Goal: Information Seeking & Learning: Find specific page/section

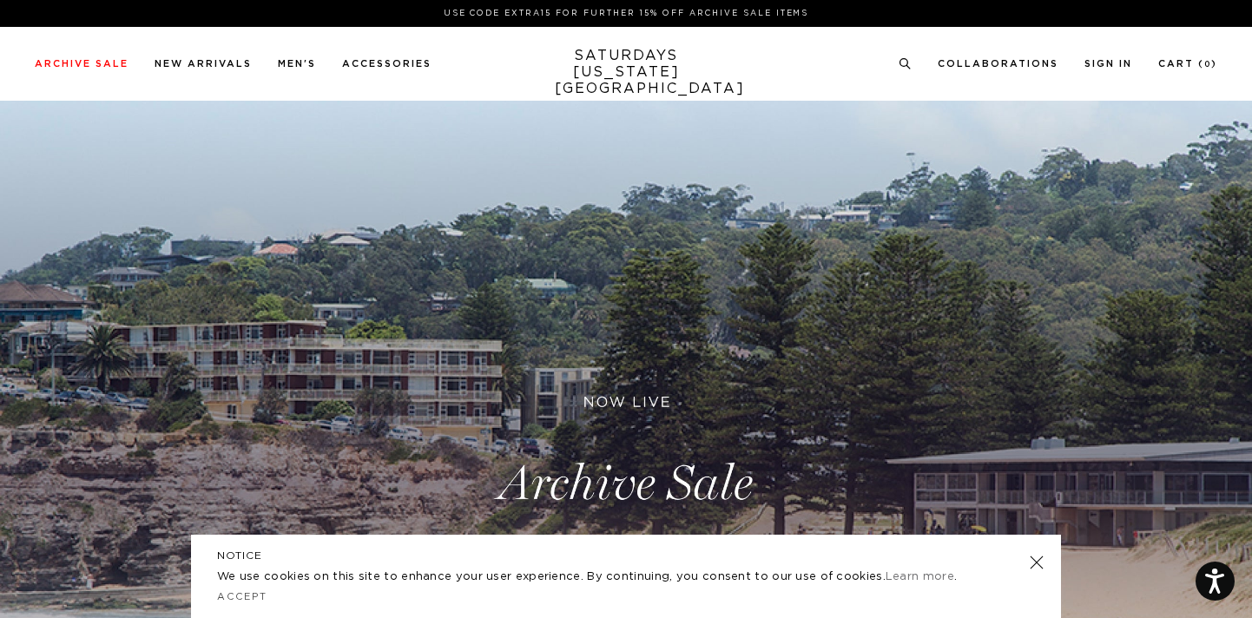
click at [572, 68] on link "SATURDAYS NEW YORK CITY" at bounding box center [626, 72] width 143 height 49
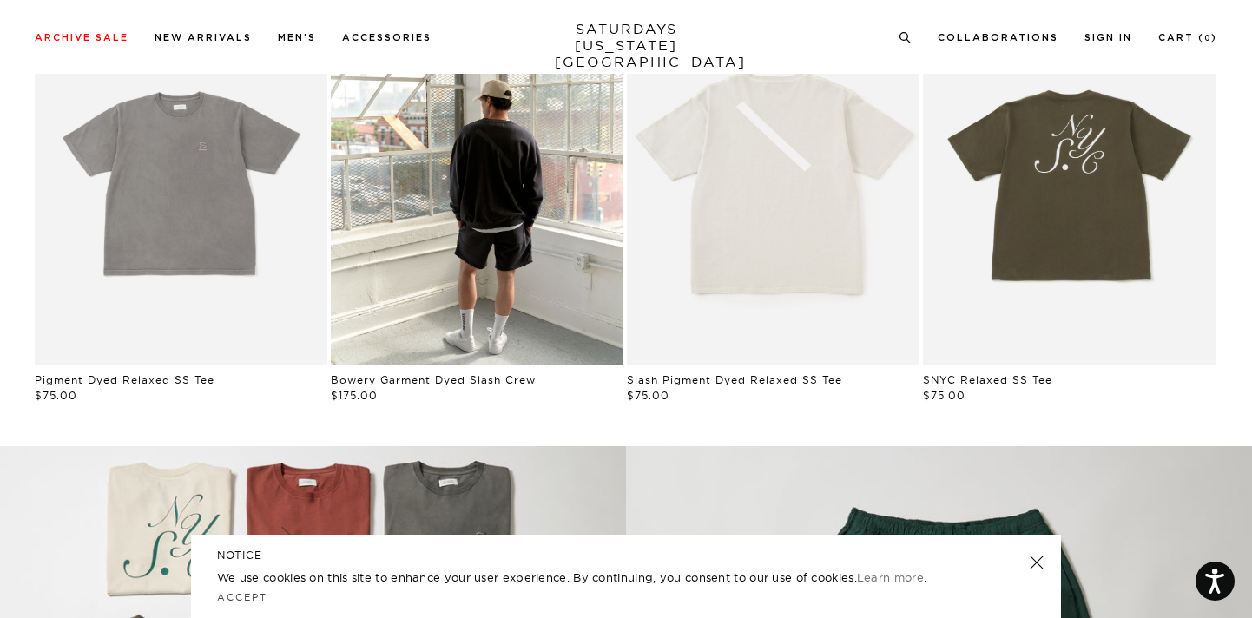
scroll to position [1007, 0]
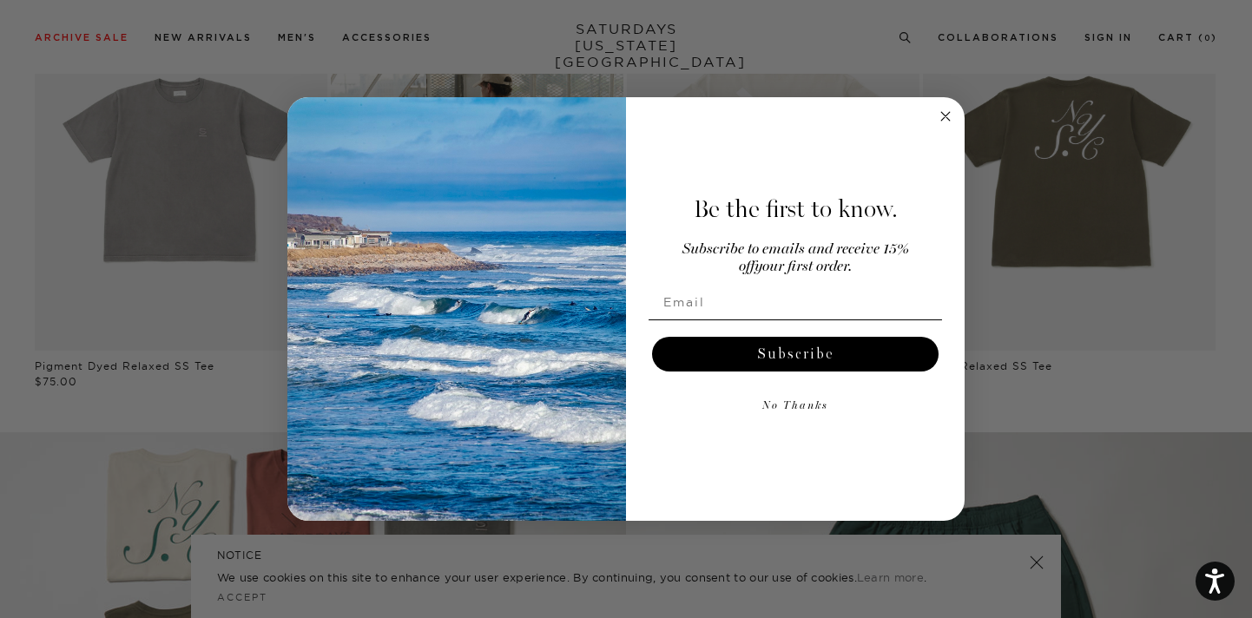
click at [946, 115] on icon "Close dialog" at bounding box center [945, 116] width 9 height 9
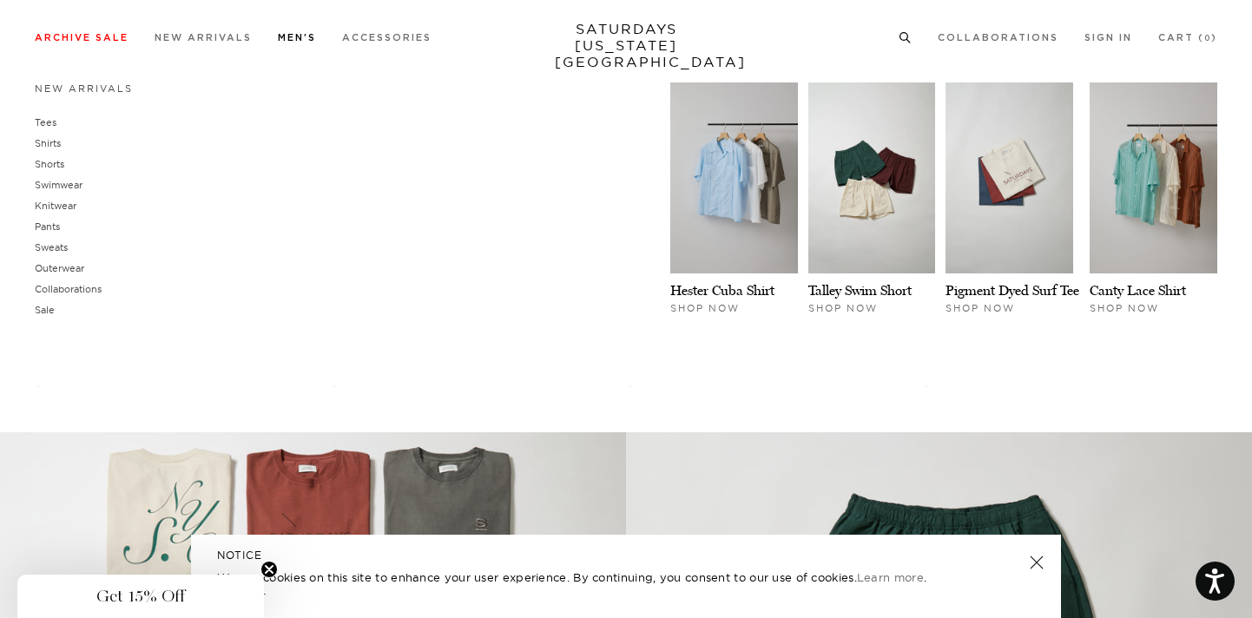
click at [288, 42] on link "Men's" at bounding box center [297, 38] width 38 height 10
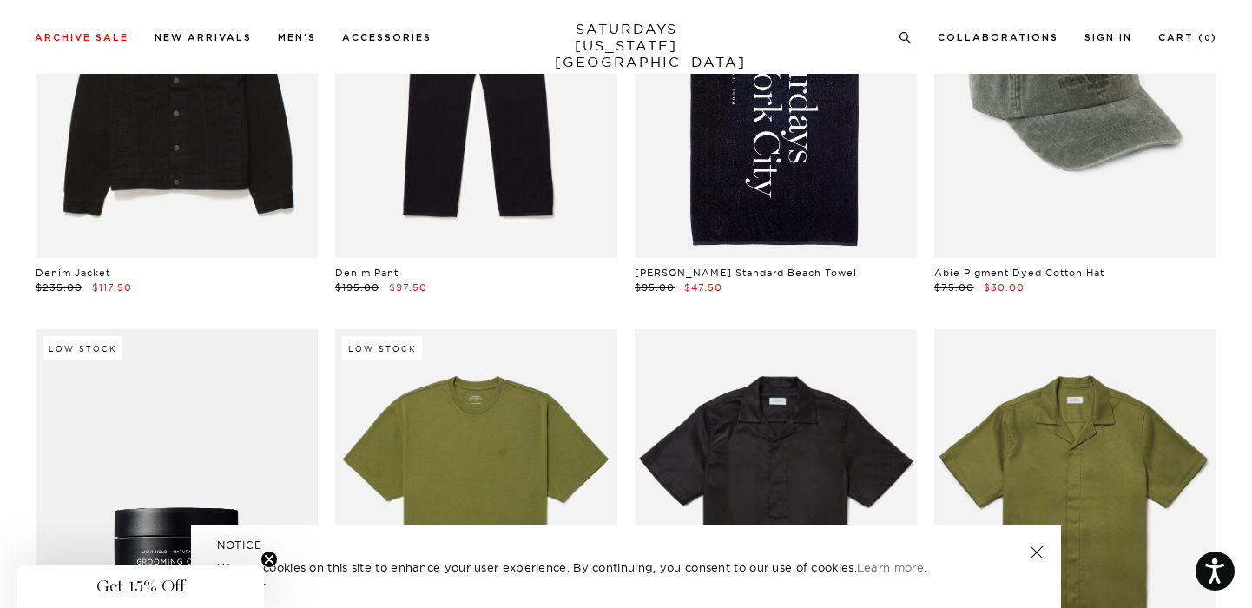
scroll to position [12156, 0]
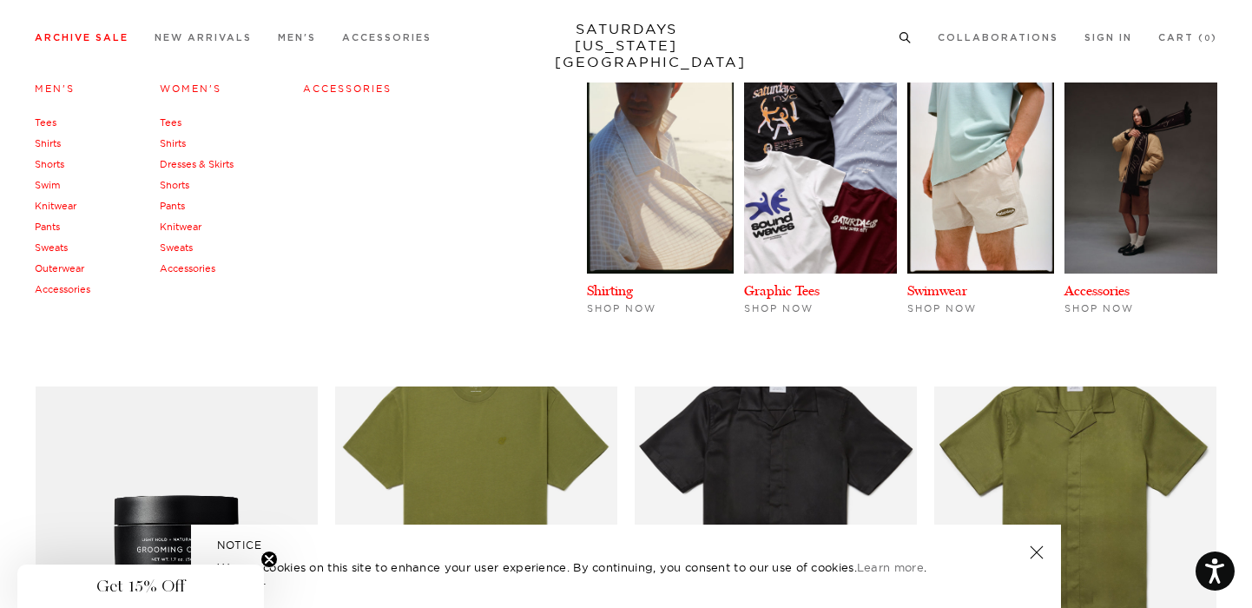
click at [105, 39] on link "Archive Sale" at bounding box center [82, 38] width 94 height 10
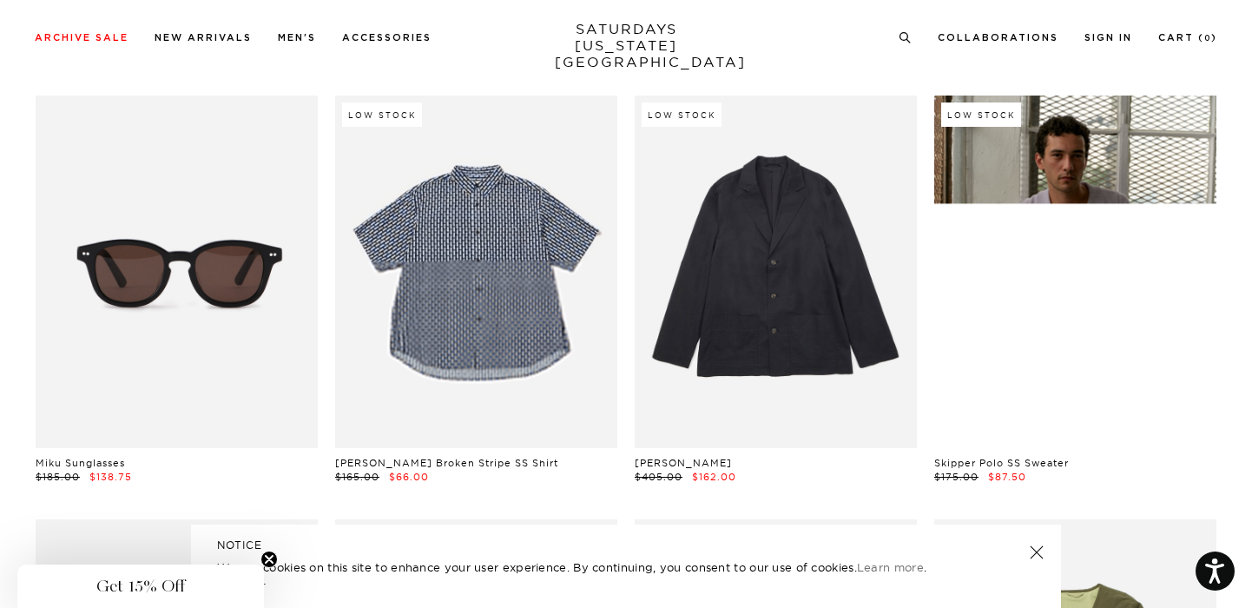
scroll to position [9412, 0]
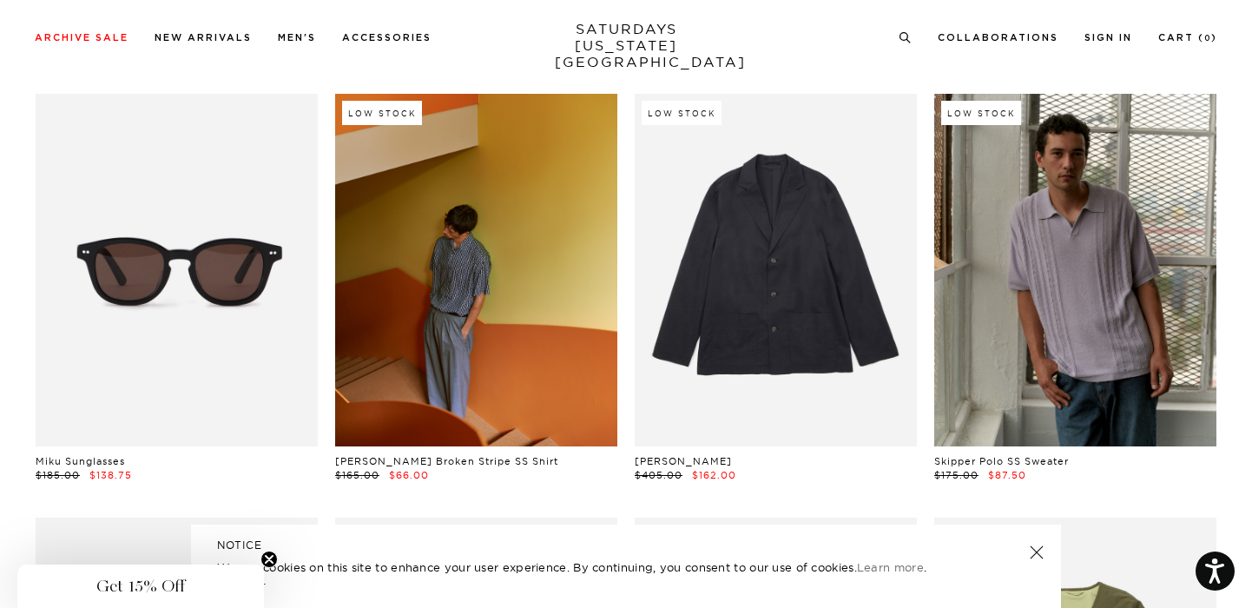
click at [425, 332] on link at bounding box center [476, 270] width 282 height 353
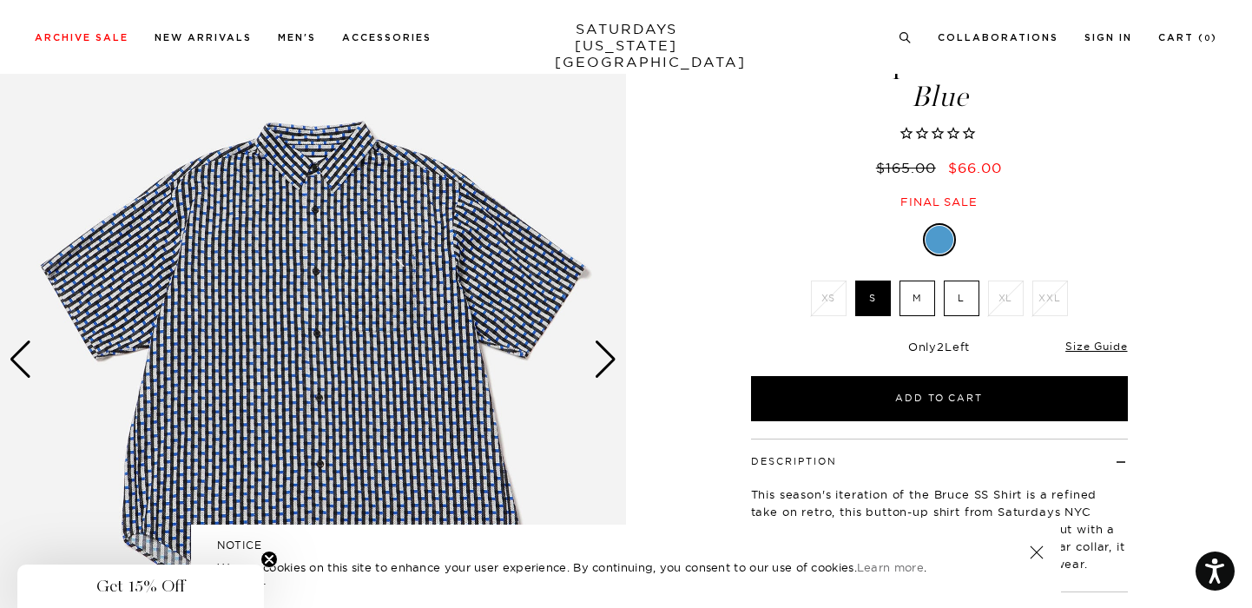
scroll to position [174, 0]
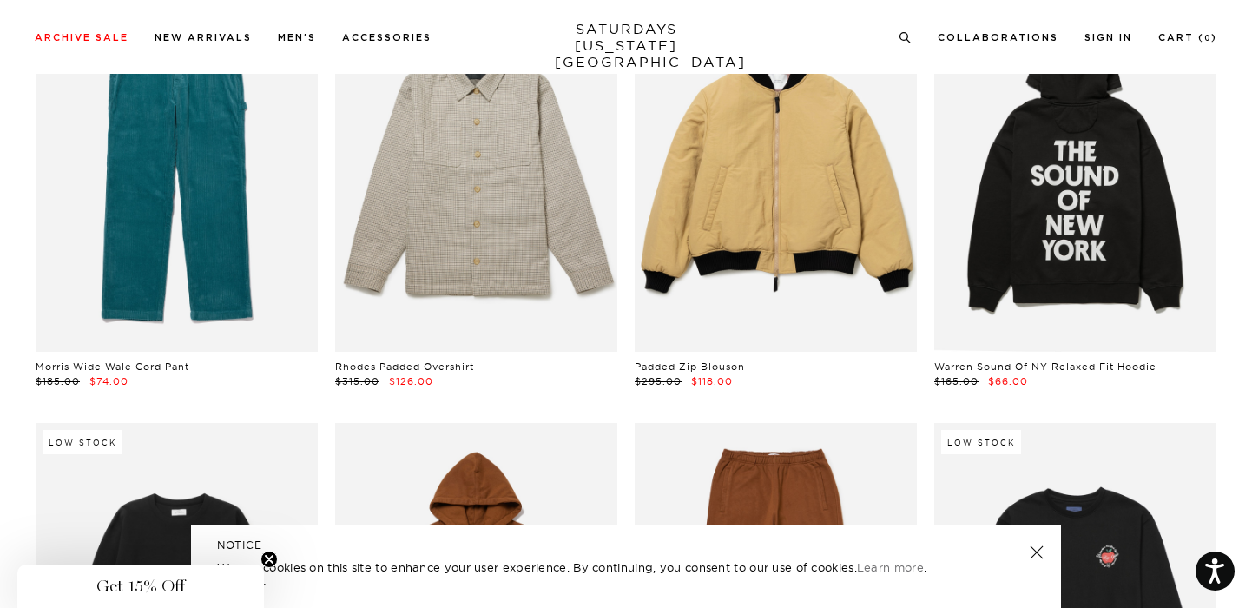
scroll to position [26326, 0]
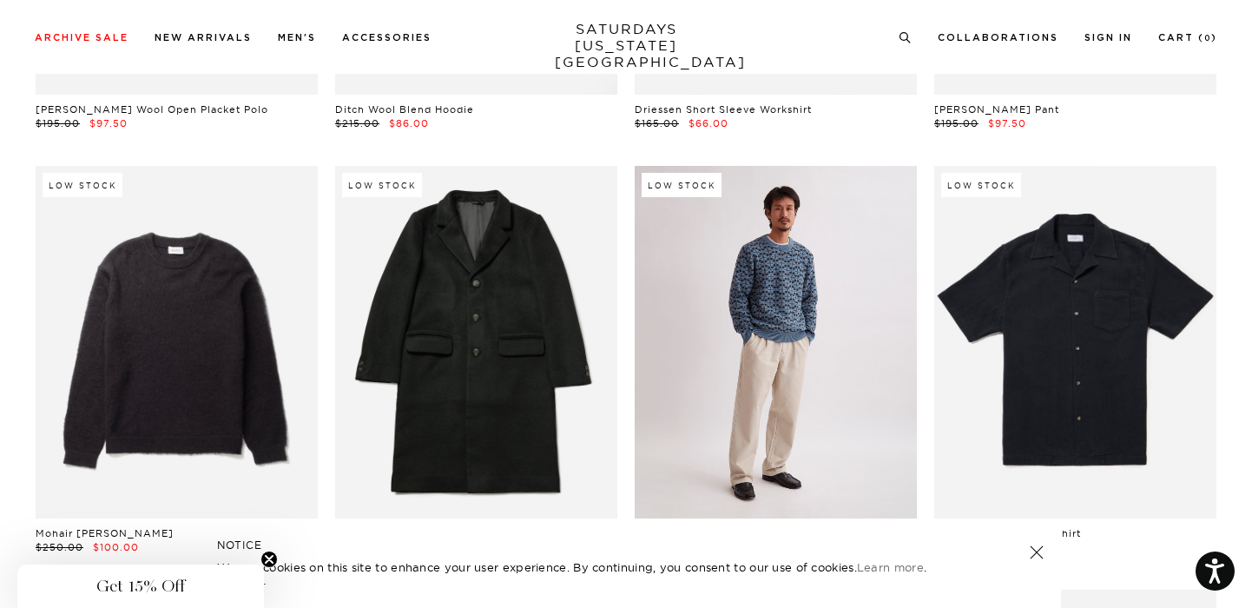
click at [847, 222] on link at bounding box center [776, 342] width 282 height 353
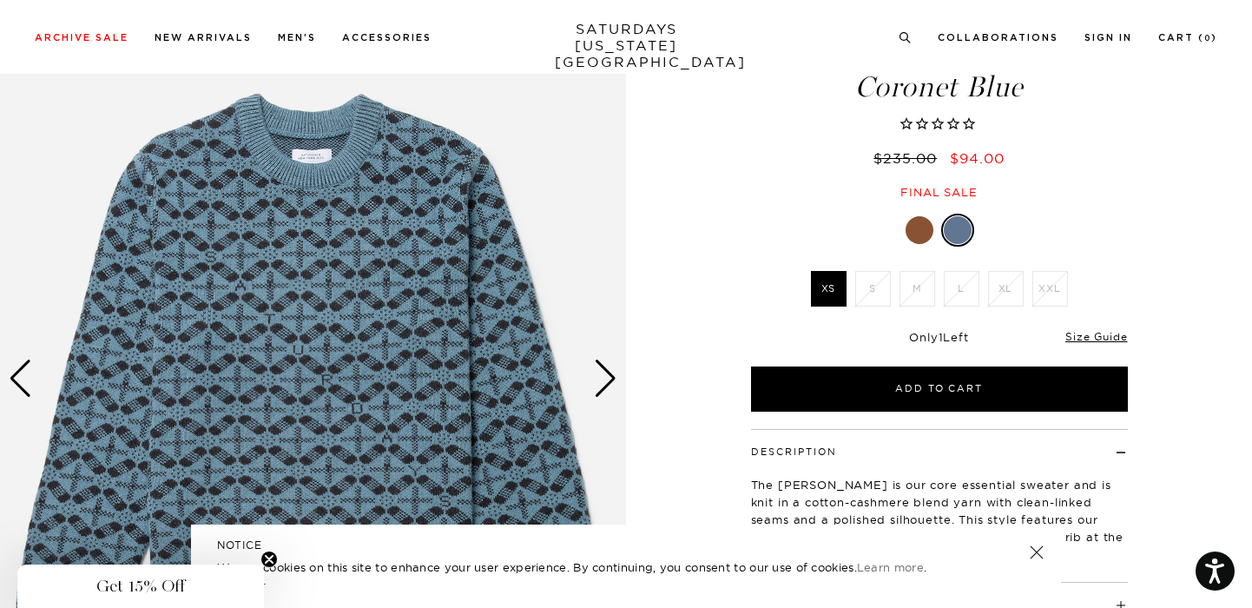
scroll to position [104, 0]
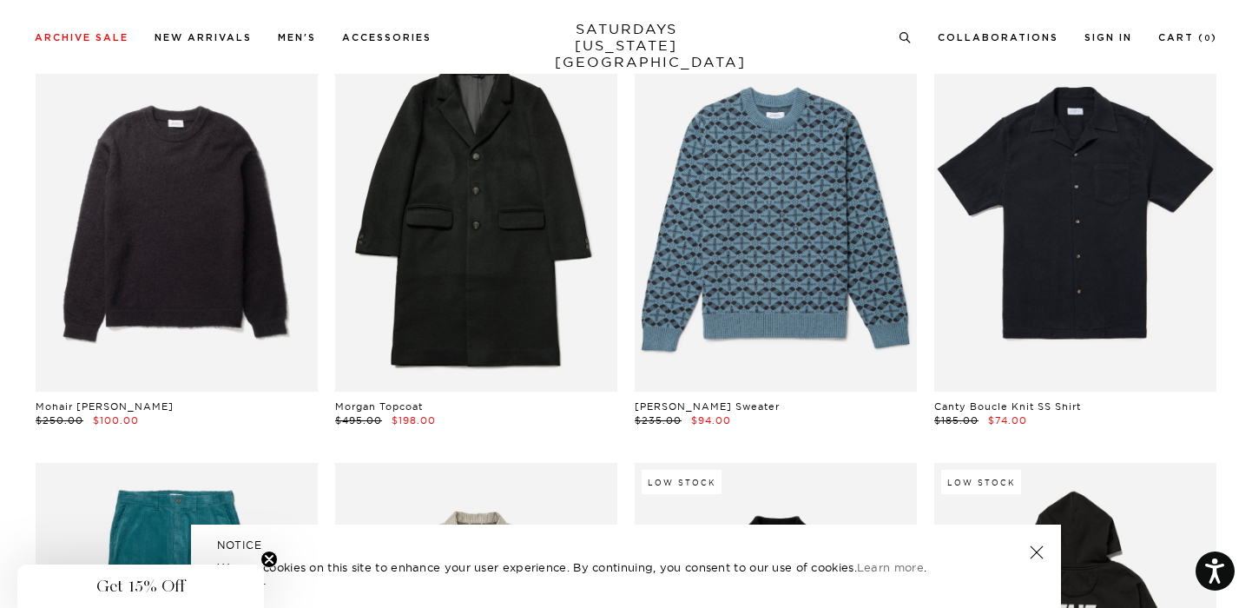
scroll to position [26465, 0]
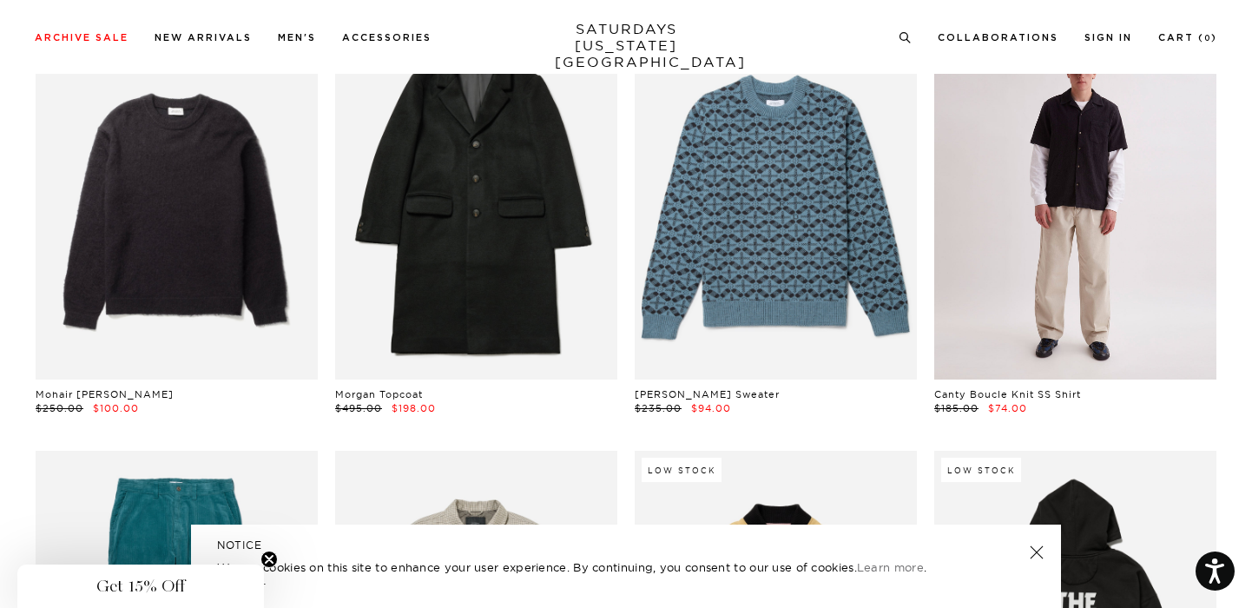
click at [988, 142] on link at bounding box center [1075, 203] width 282 height 353
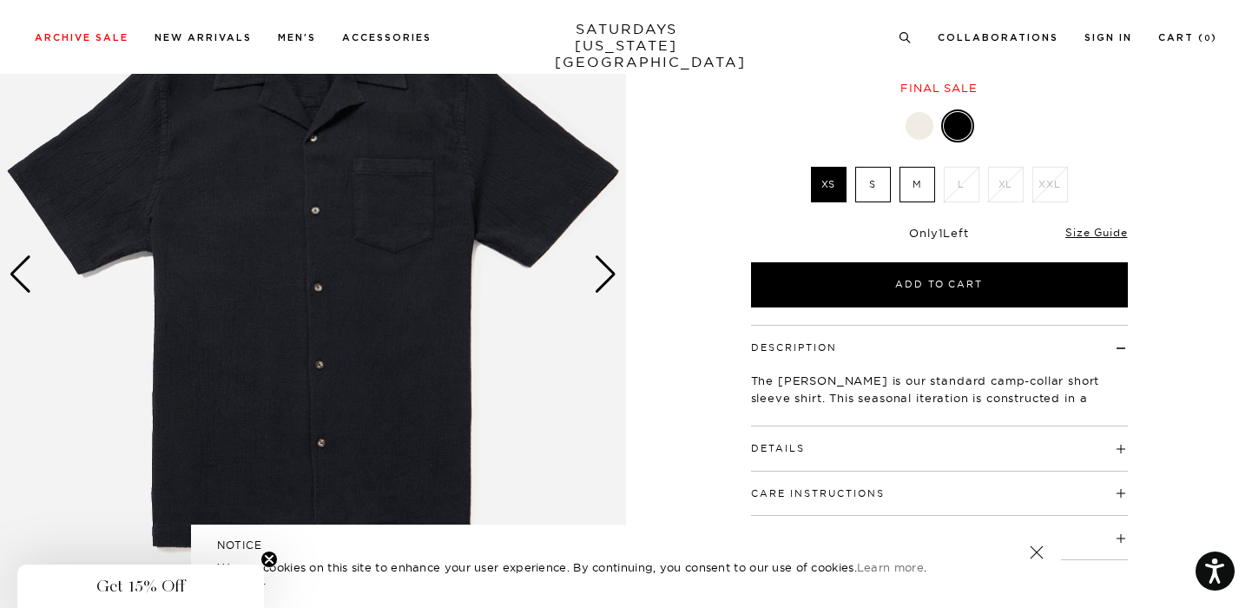
scroll to position [208, 0]
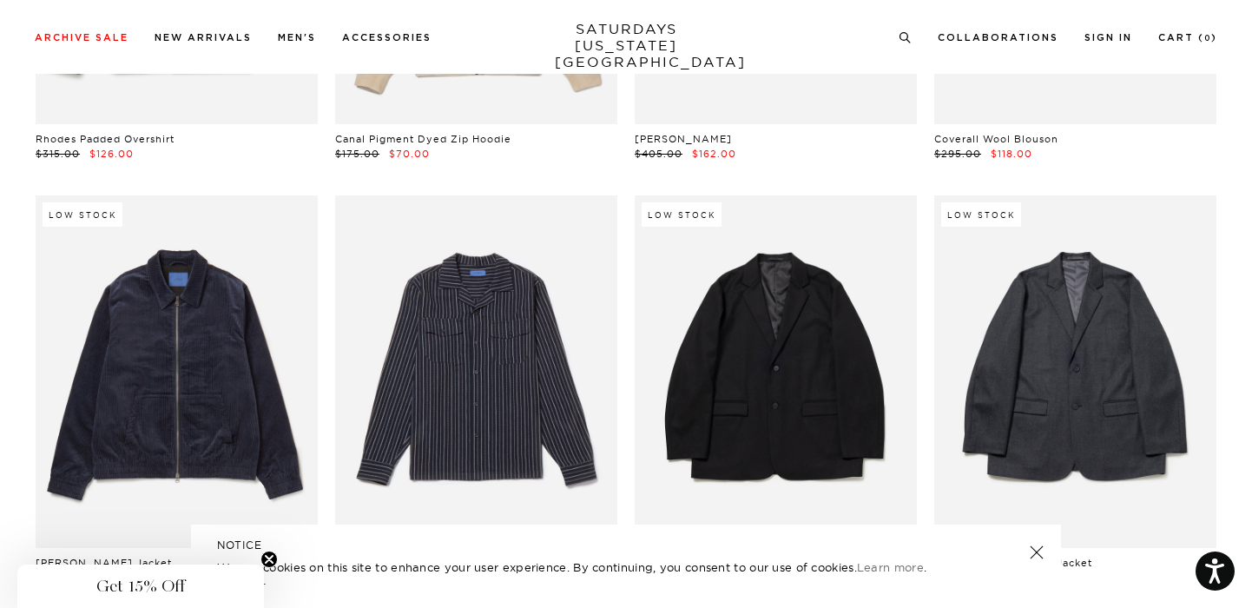
scroll to position [29764, 0]
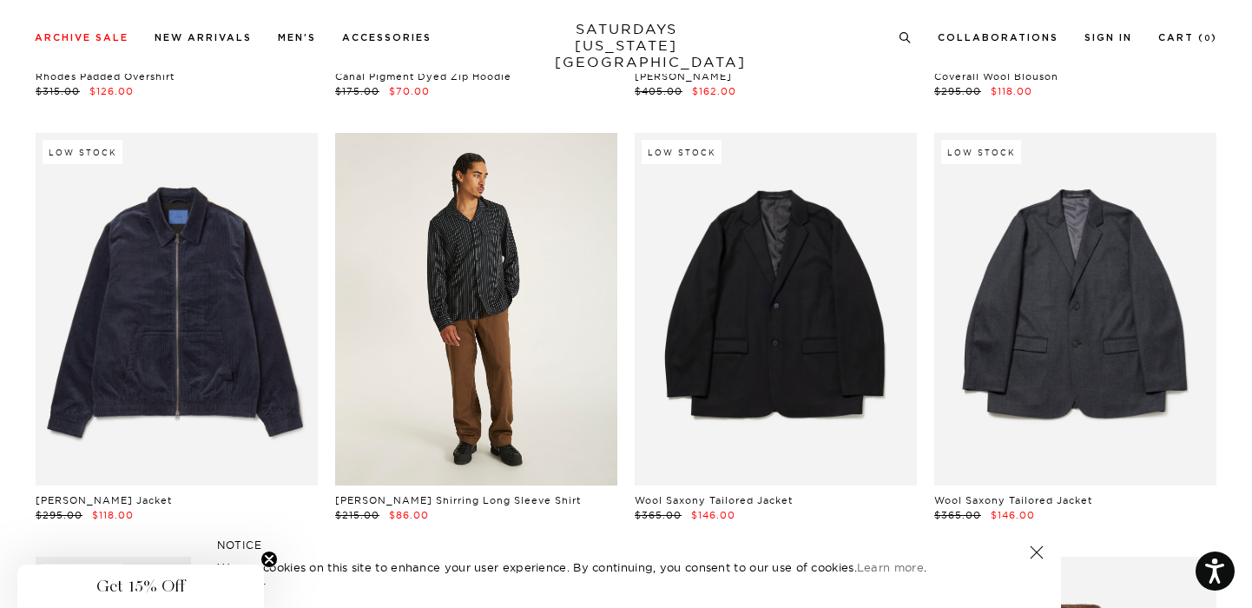
click at [506, 207] on link at bounding box center [476, 309] width 282 height 353
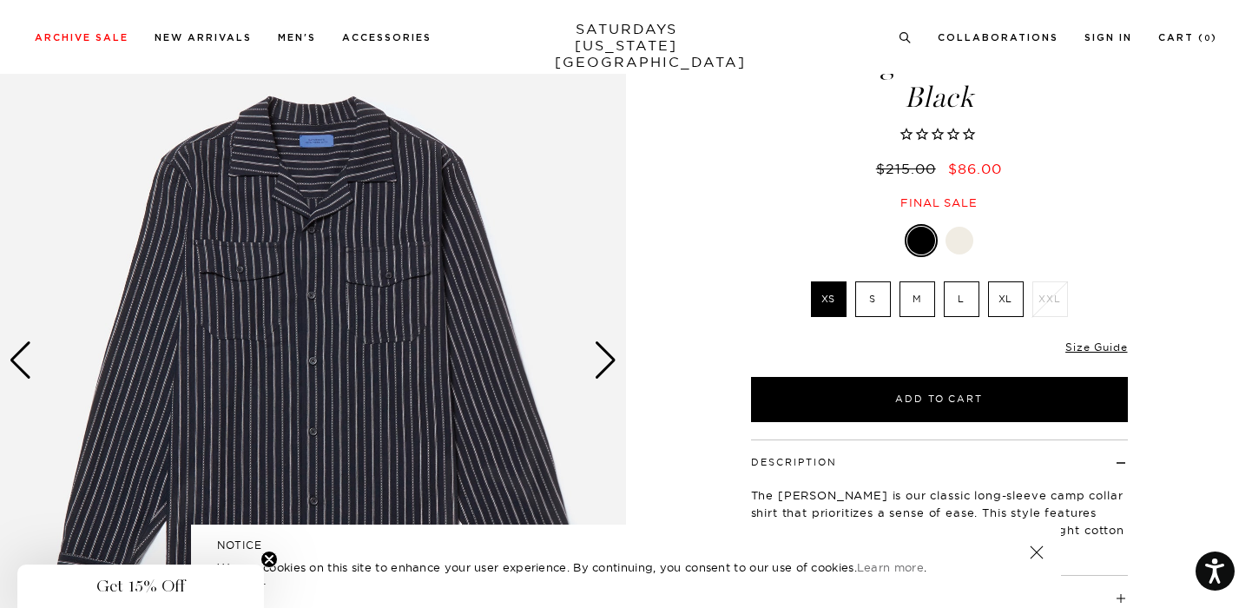
scroll to position [139, 0]
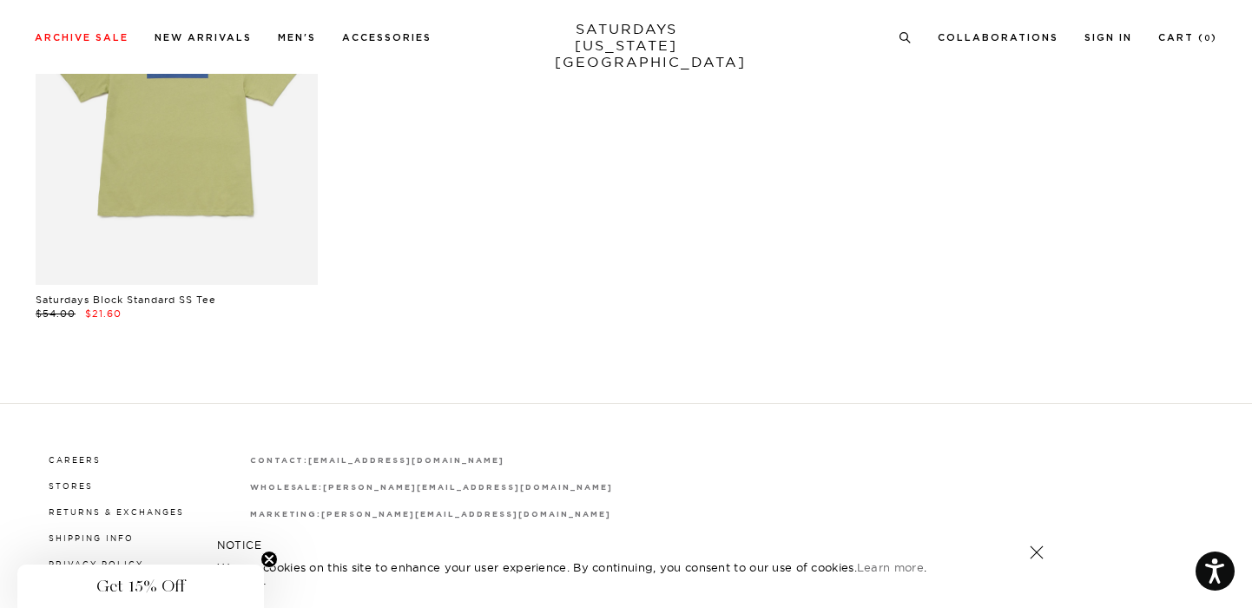
scroll to position [39139, 0]
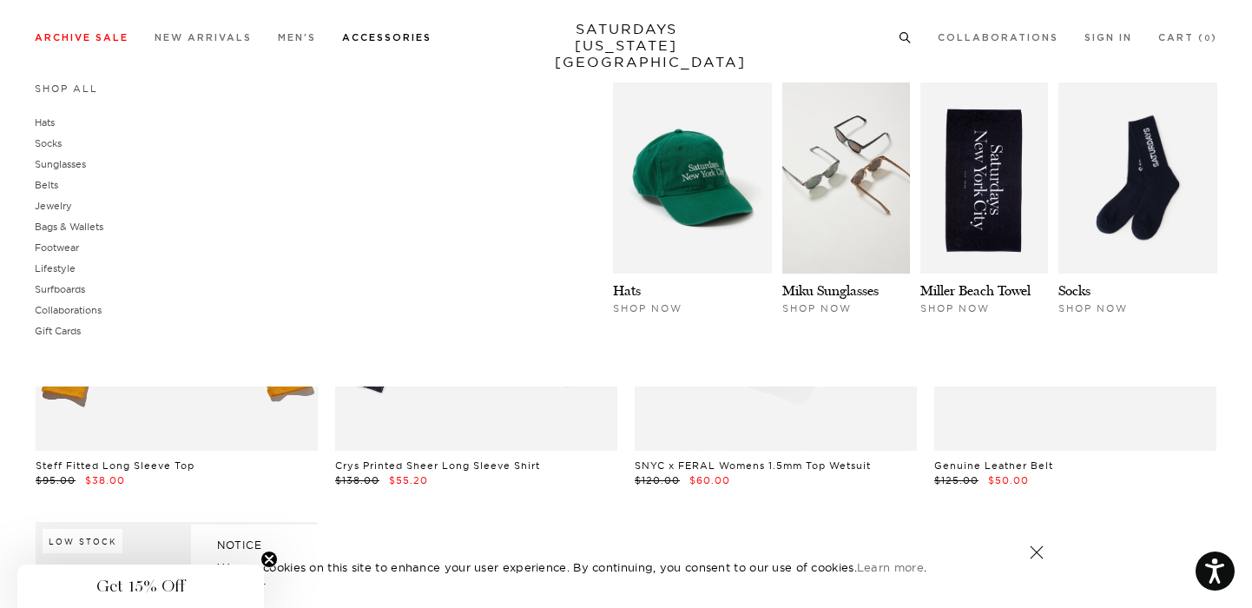
click at [420, 268] on div "Shop All Hats Socks Sunglasses Belts Jewelry Bags & Wallets Footwear Lifestyle" at bounding box center [626, 216] width 1183 height 269
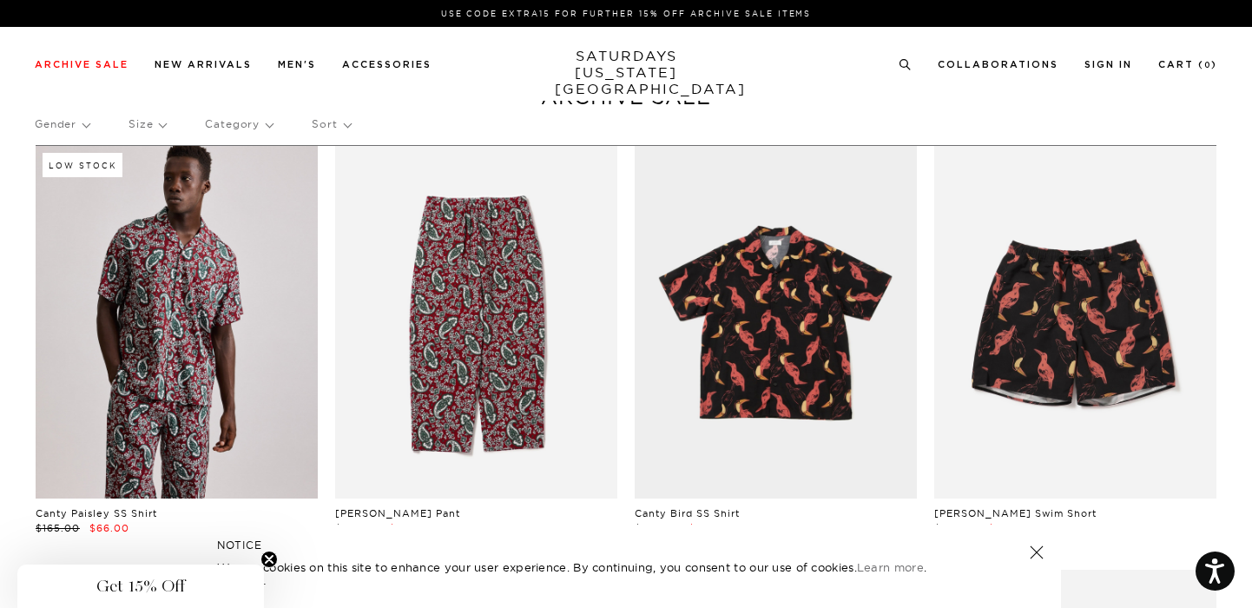
scroll to position [0, 0]
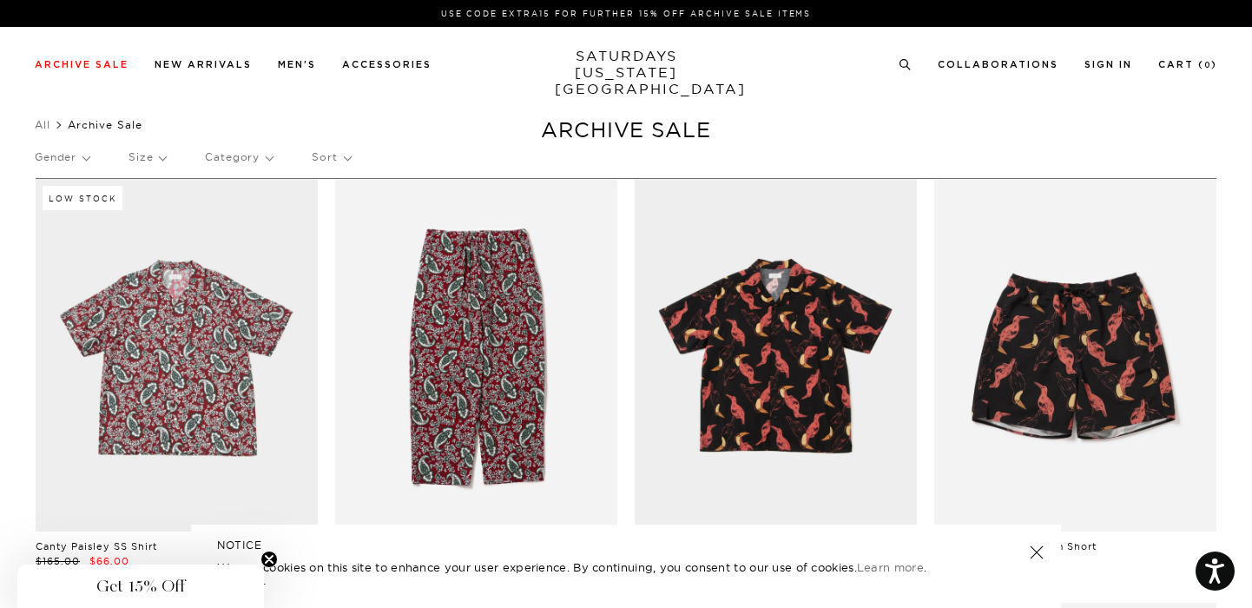
click at [178, 367] on link at bounding box center [177, 355] width 282 height 353
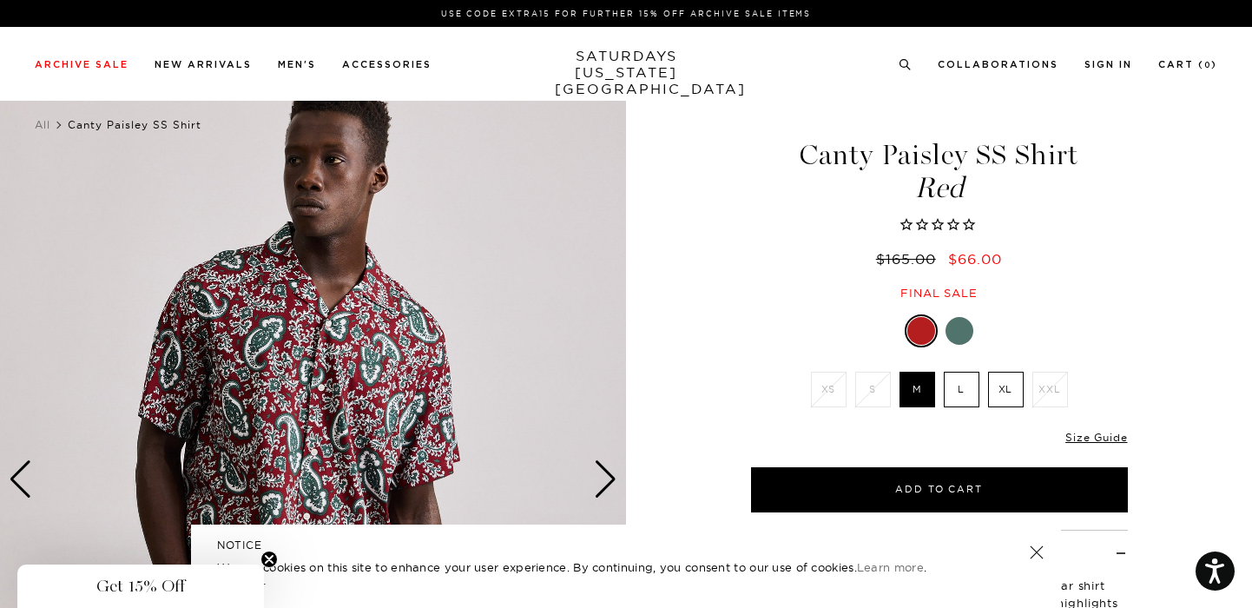
click at [972, 381] on label "L" at bounding box center [962, 390] width 36 height 36
click at [0, 0] on input "L" at bounding box center [0, 0] width 0 height 0
click at [947, 319] on div at bounding box center [939, 330] width 377 height 33
click at [953, 330] on div at bounding box center [960, 331] width 28 height 28
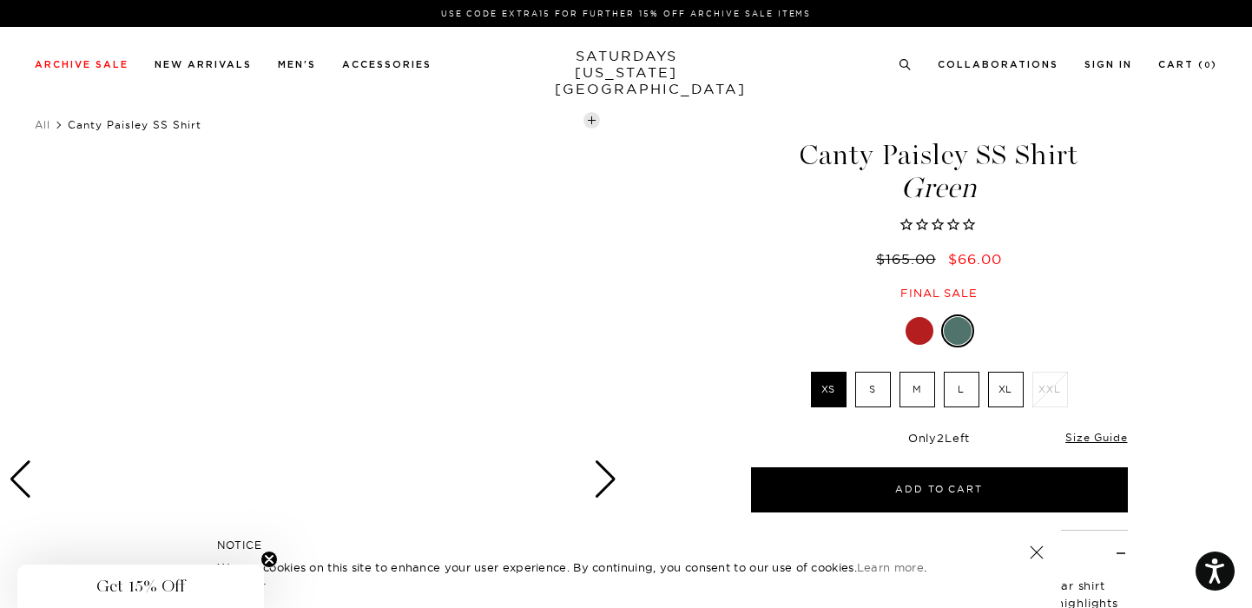
click at [968, 402] on label "L" at bounding box center [962, 390] width 36 height 36
click at [0, 0] on input "L" at bounding box center [0, 0] width 0 height 0
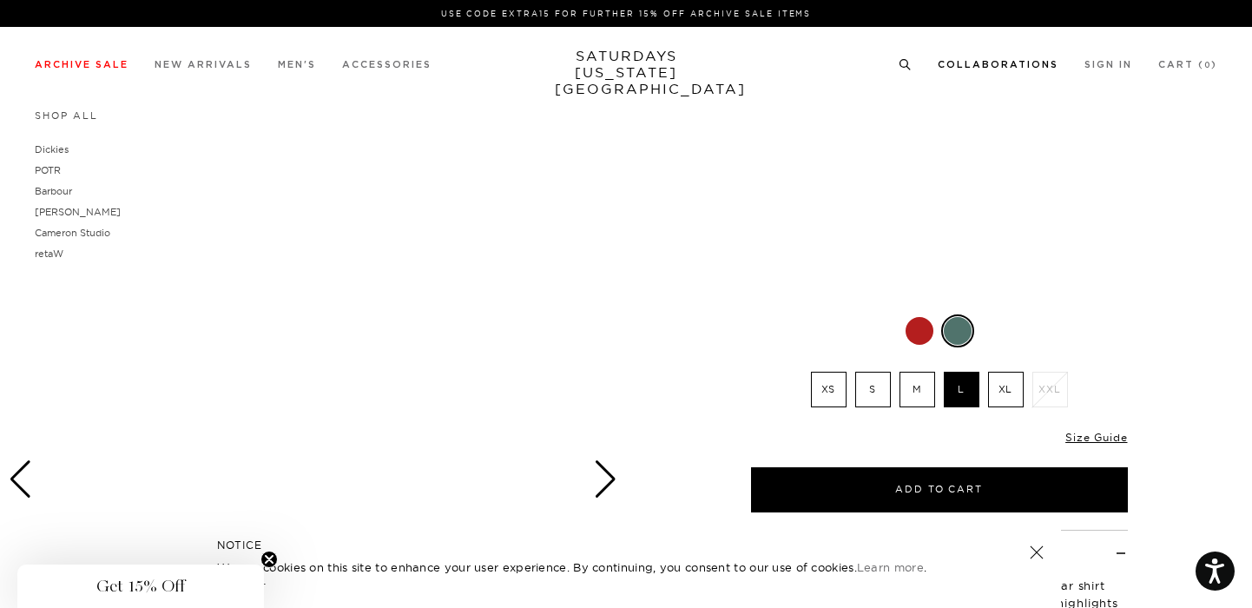
click at [1000, 63] on link "Collaborations" at bounding box center [998, 65] width 121 height 10
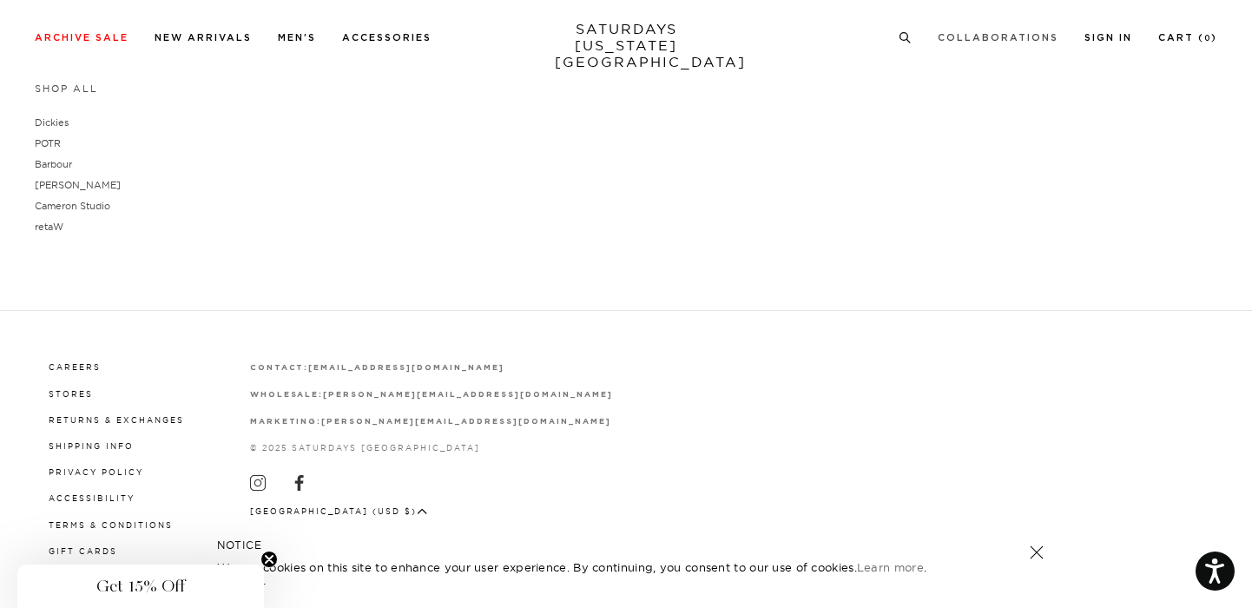
scroll to position [365, 0]
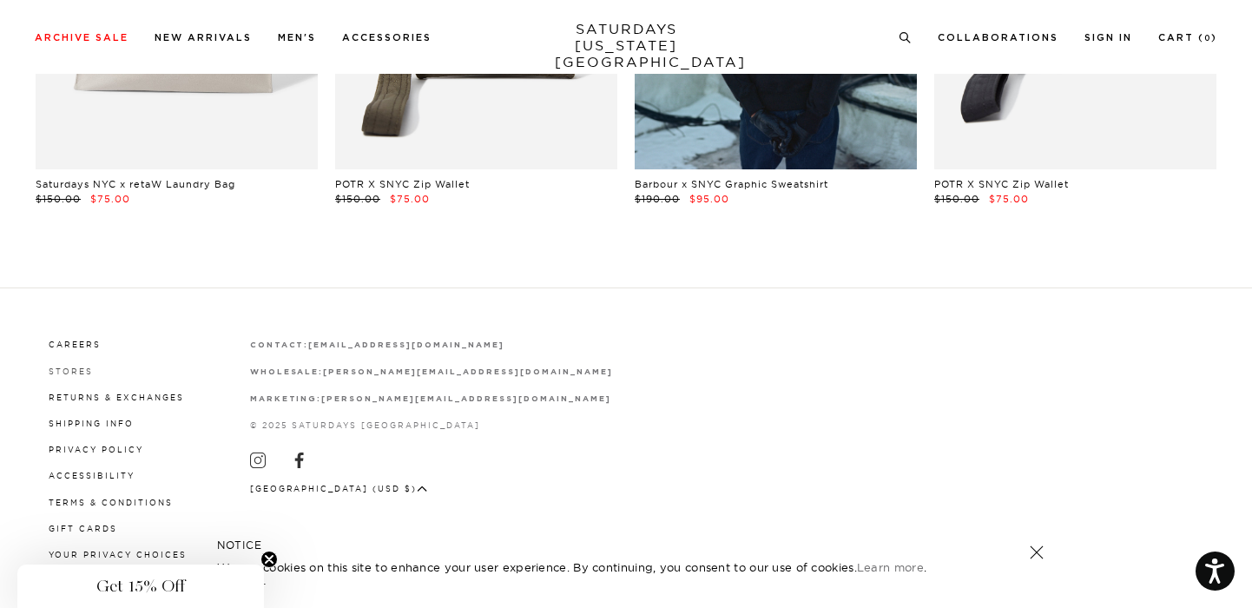
click at [65, 370] on link "Stores" at bounding box center [71, 371] width 44 height 10
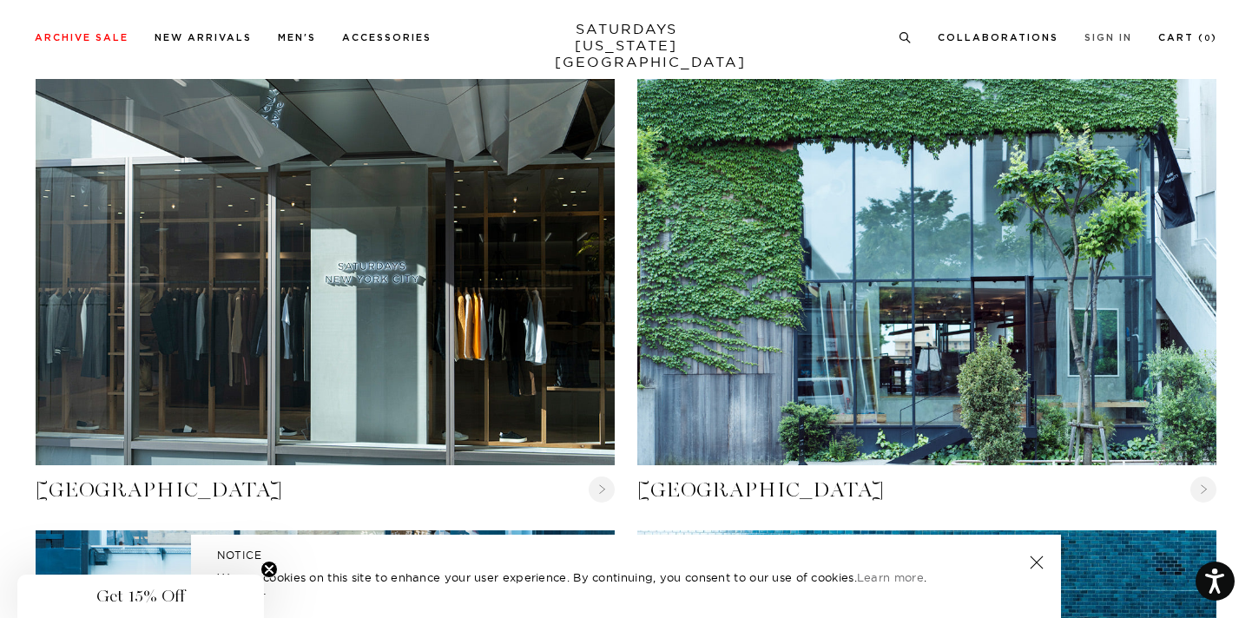
scroll to position [1202, 0]
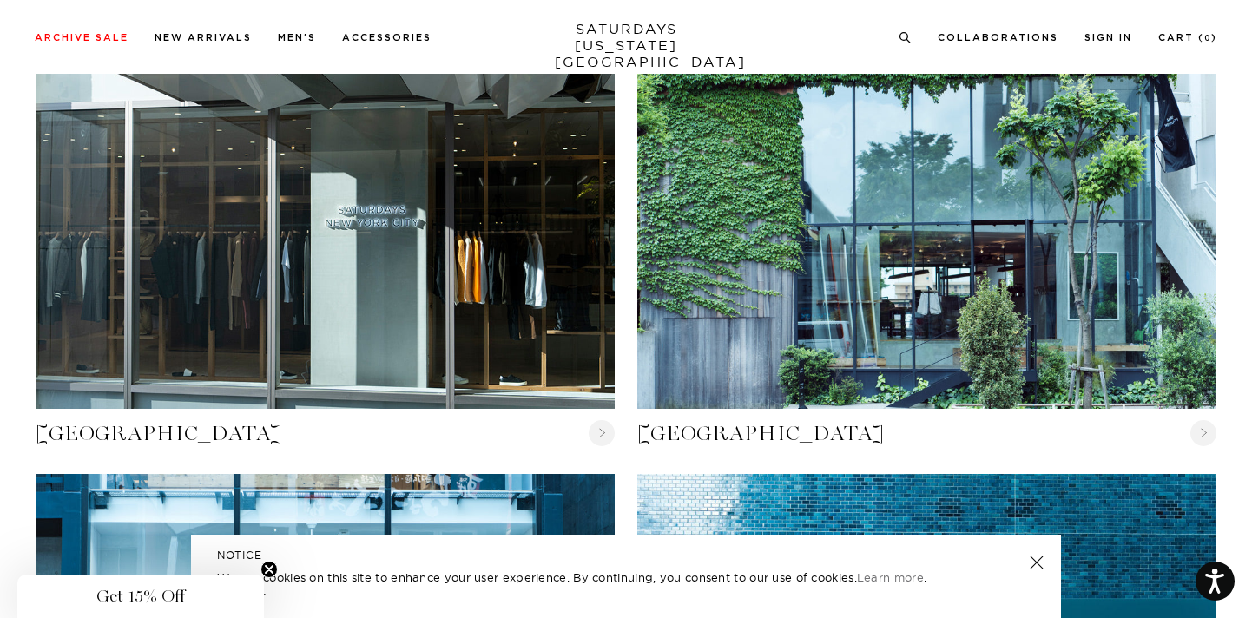
click at [1227, 155] on div "[GEOGRAPHIC_DATA]" at bounding box center [927, 235] width 602 height 425
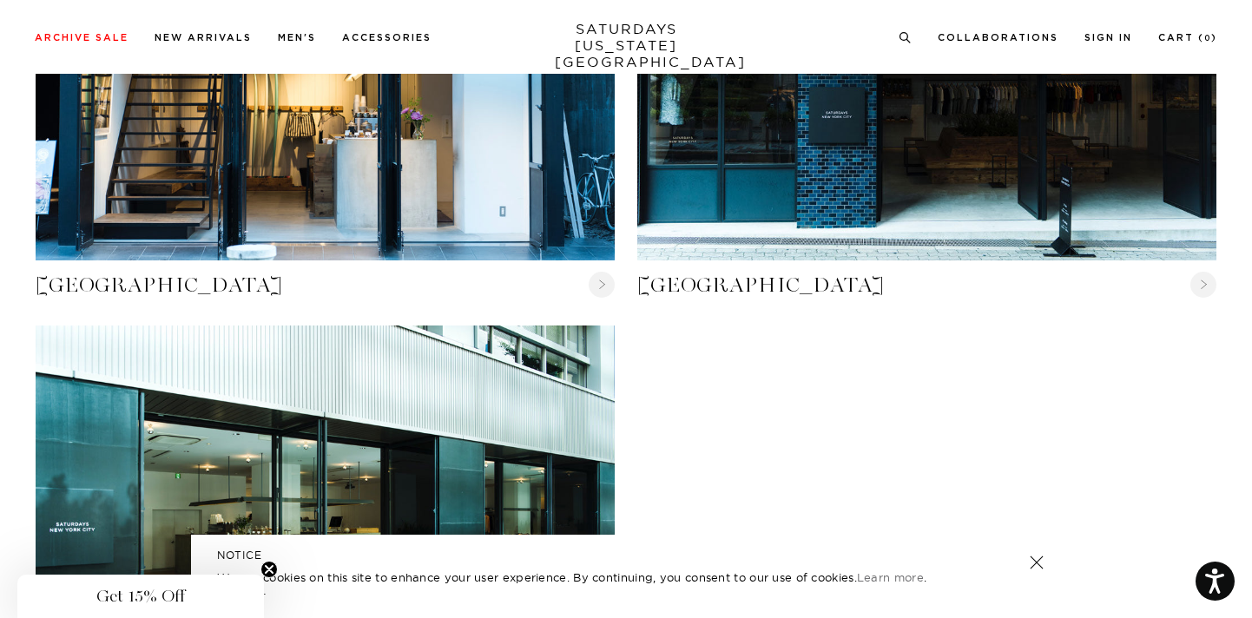
scroll to position [2341, 0]
